Goal: Task Accomplishment & Management: Complete application form

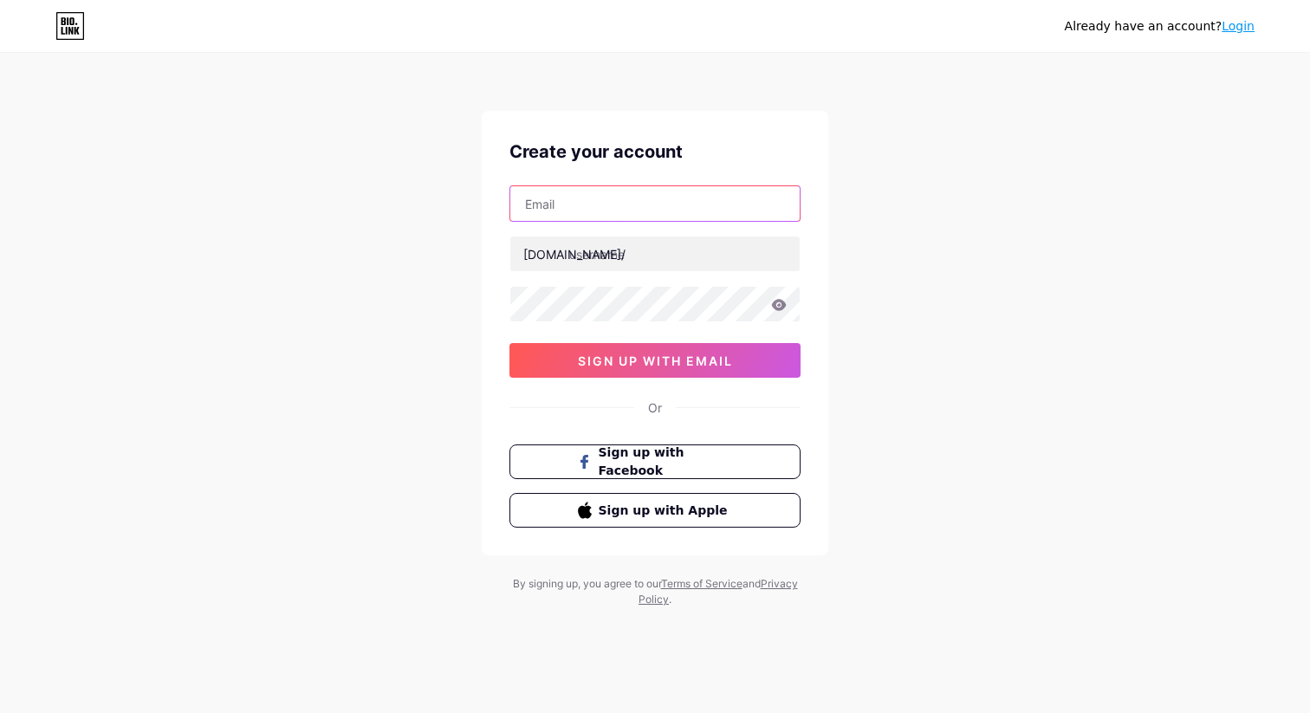
click at [646, 202] on input "text" at bounding box center [654, 203] width 289 height 35
type input "[EMAIL_ADDRESS][DOMAIN_NAME]"
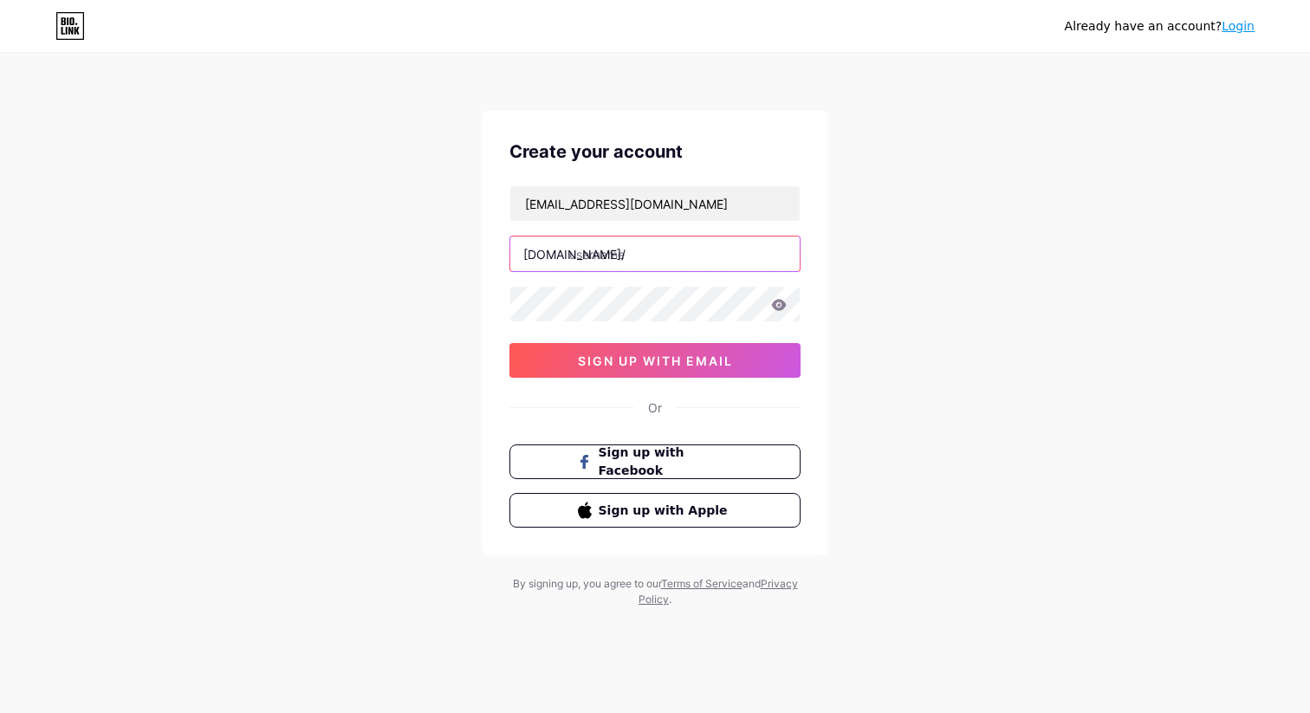
click at [635, 255] on input "text" at bounding box center [654, 254] width 289 height 35
type input "louismp3"
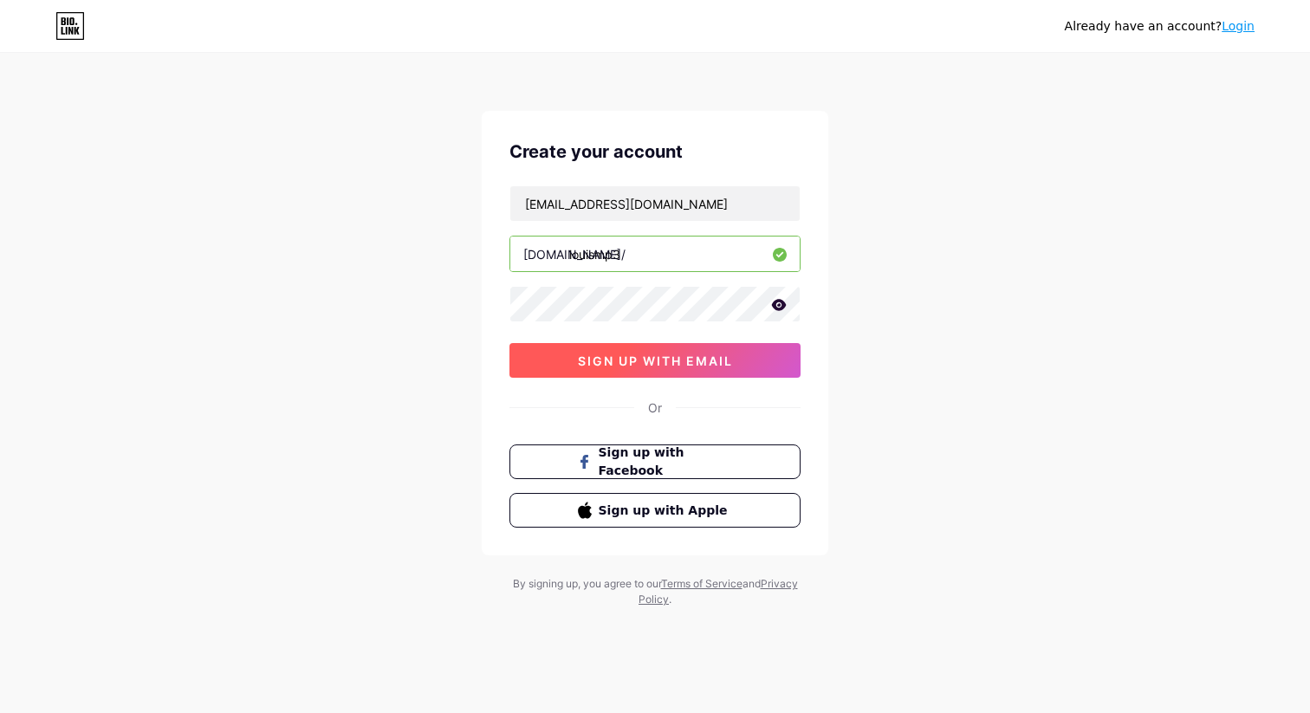
click at [650, 363] on span "sign up with email" at bounding box center [655, 361] width 155 height 15
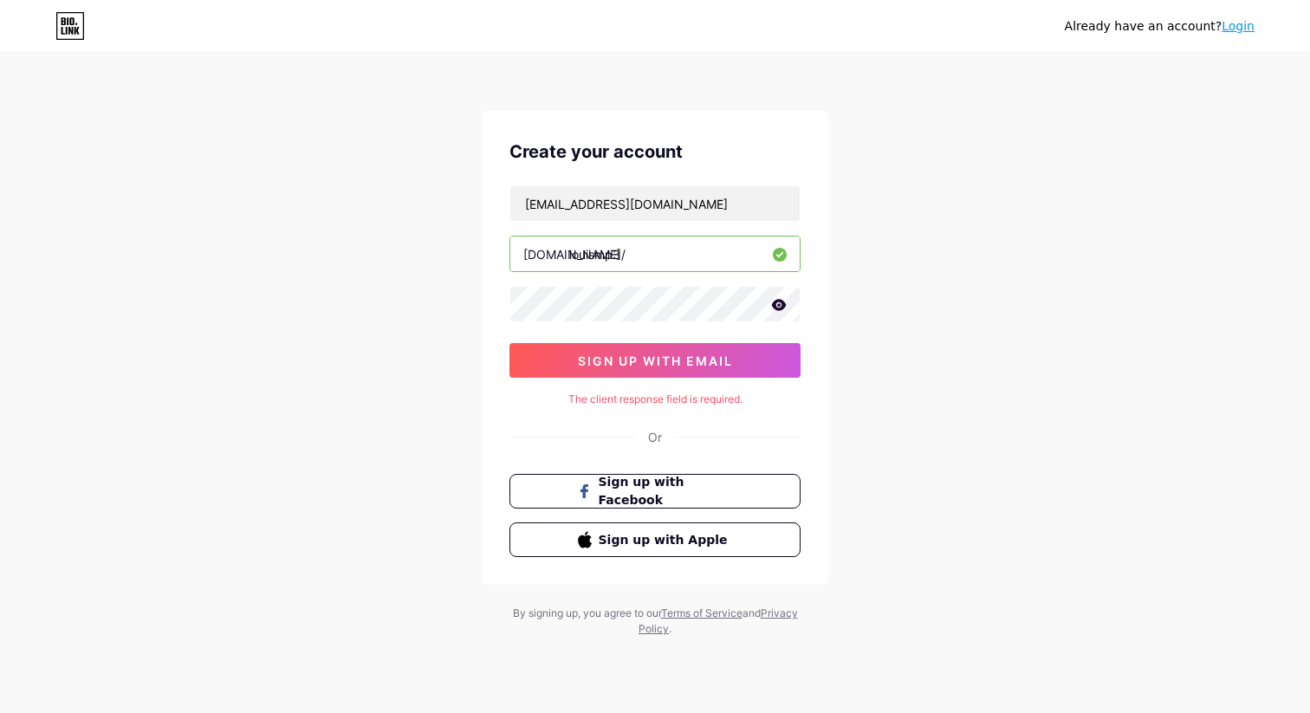
click at [620, 382] on div "Create your account [EMAIL_ADDRESS][DOMAIN_NAME] [DOMAIN_NAME]/ louismp3 sign u…" at bounding box center [655, 348] width 347 height 474
click at [620, 372] on button "sign up with email" at bounding box center [655, 360] width 291 height 35
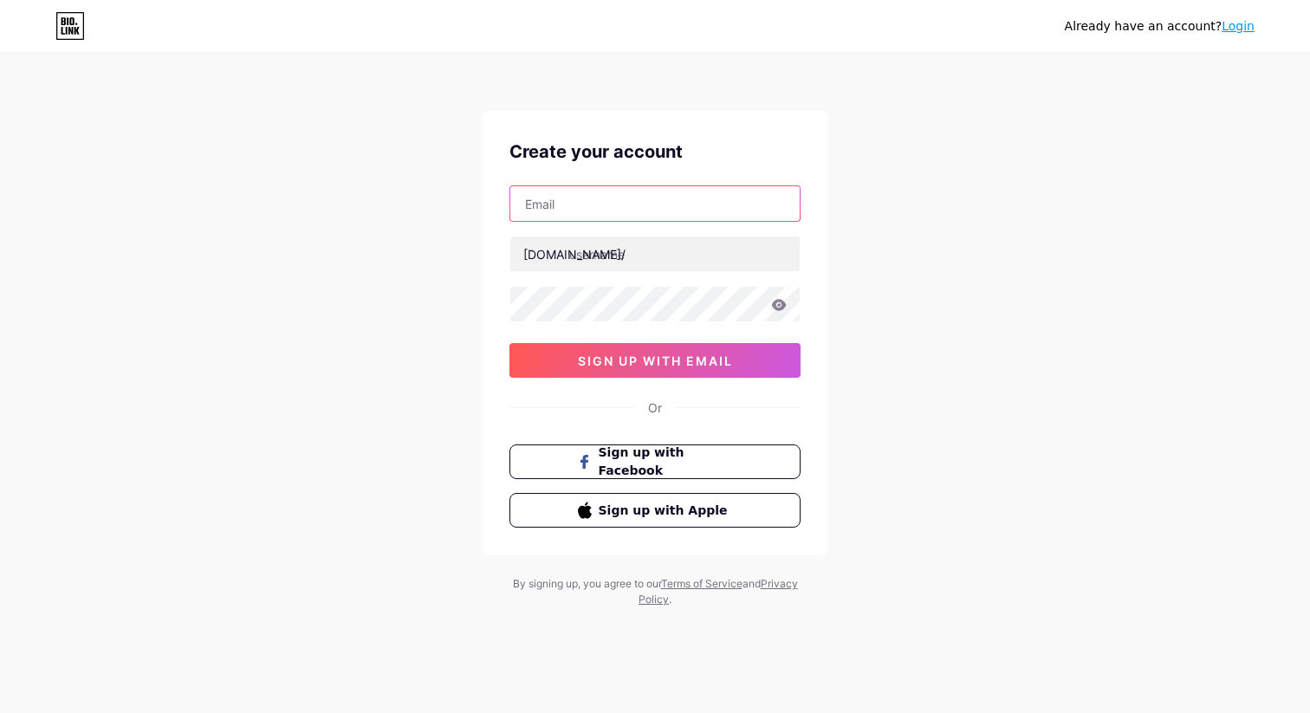
click at [553, 212] on input "text" at bounding box center [654, 203] width 289 height 35
type input "[EMAIL_ADDRESS][DOMAIN_NAME]"
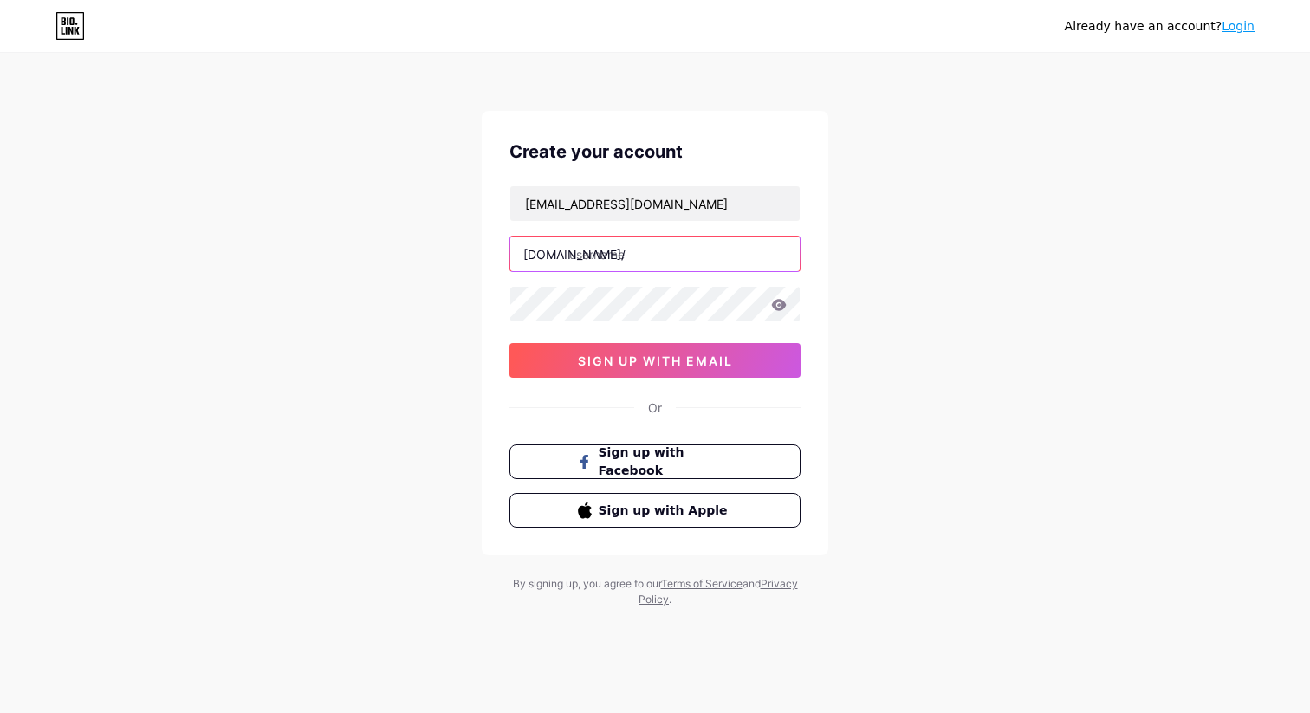
click at [627, 255] on input "text" at bounding box center [654, 254] width 289 height 35
type input "louismp3"
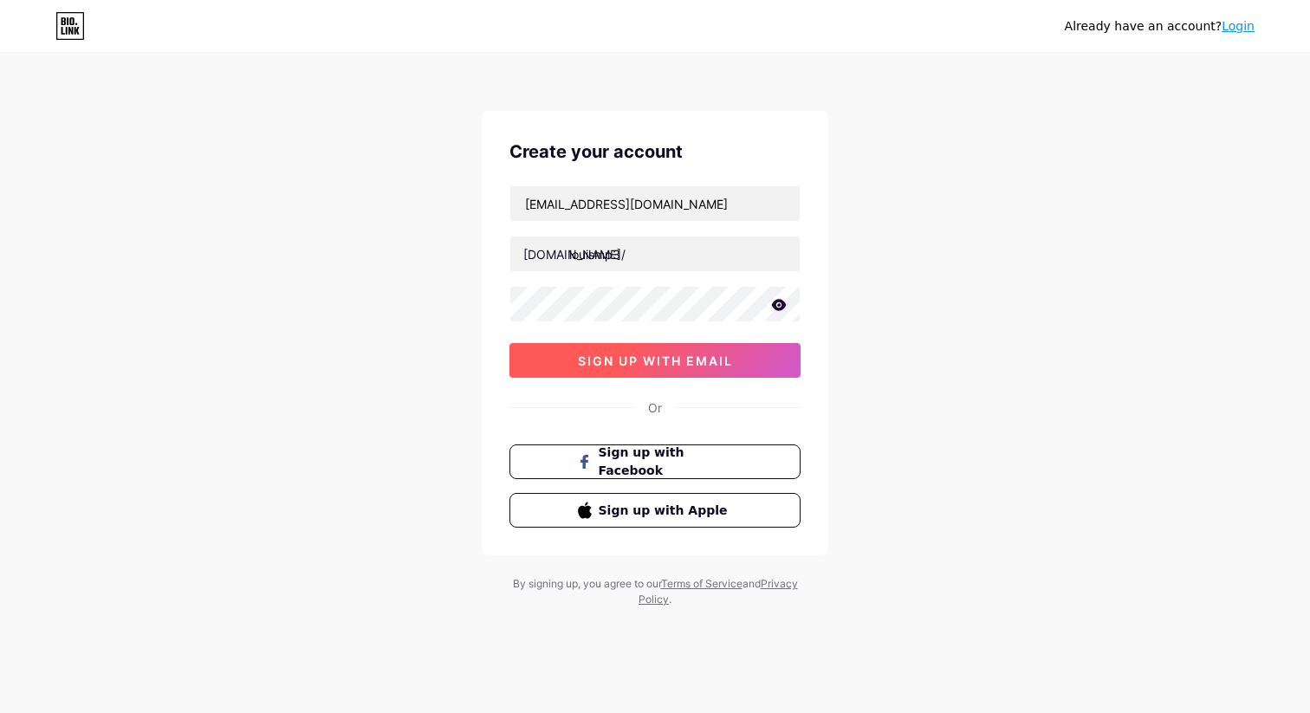
click at [638, 360] on span "sign up with email" at bounding box center [655, 361] width 155 height 15
